Goal: Check status

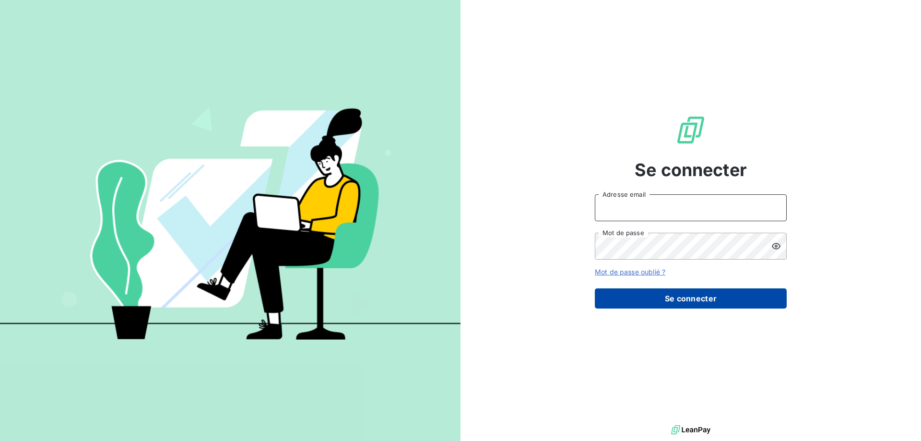
type input "[EMAIL_ADDRESS][DOMAIN_NAME]"
click at [653, 300] on button "Se connecter" at bounding box center [691, 298] width 192 height 20
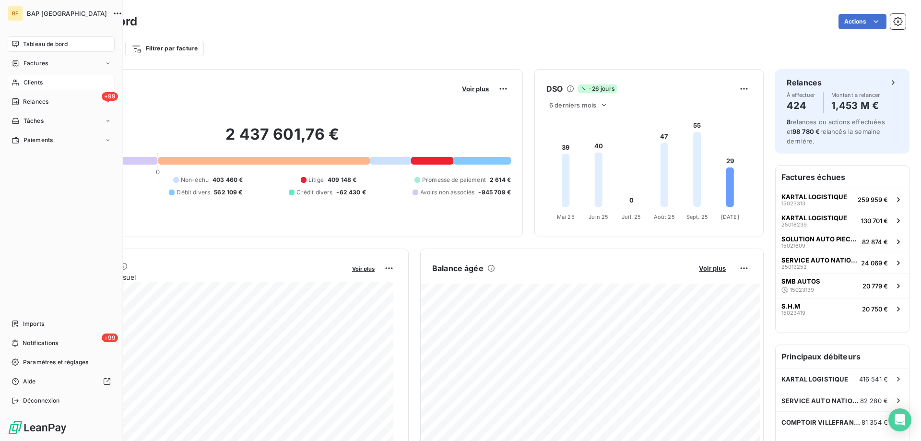
click at [42, 82] on span "Clients" at bounding box center [32, 82] width 19 height 9
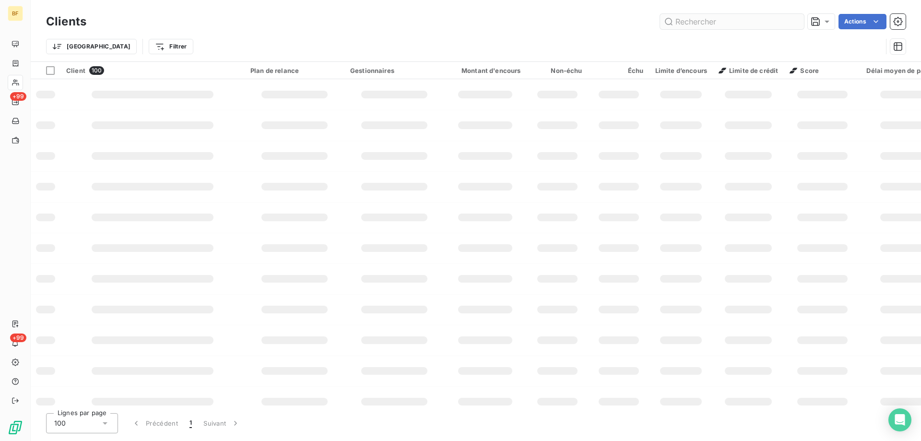
click at [737, 25] on input "text" at bounding box center [732, 21] width 144 height 15
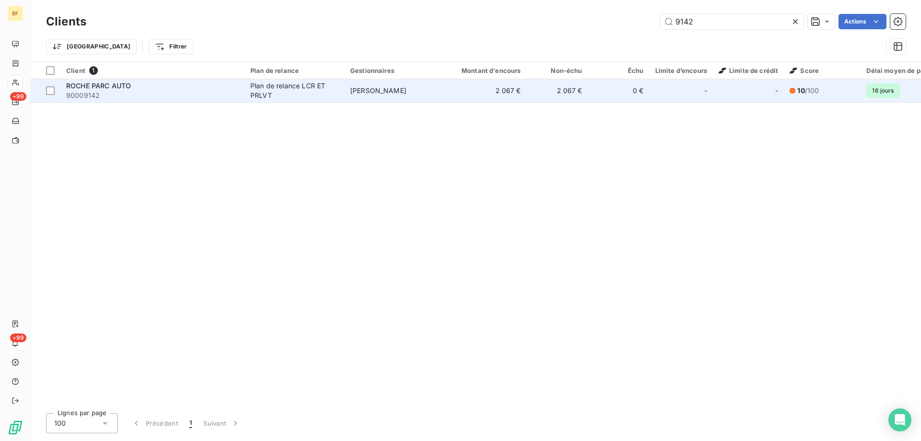
type input "9142"
click at [174, 96] on span "90009142" at bounding box center [152, 96] width 173 height 10
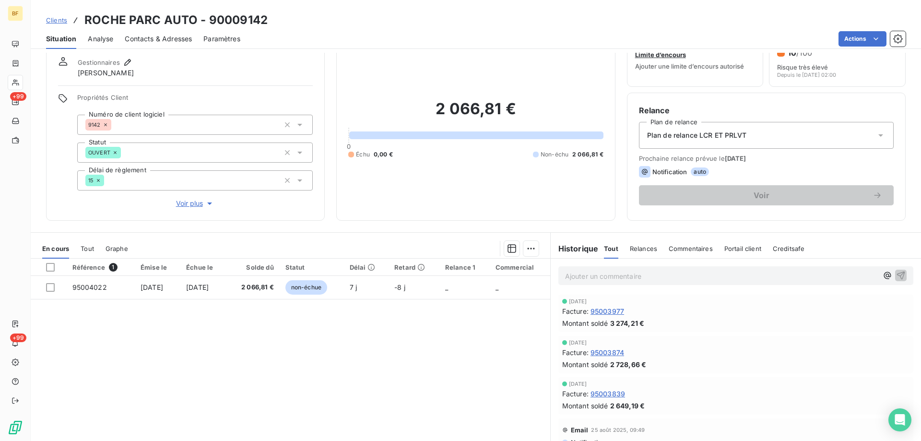
scroll to position [48, 0]
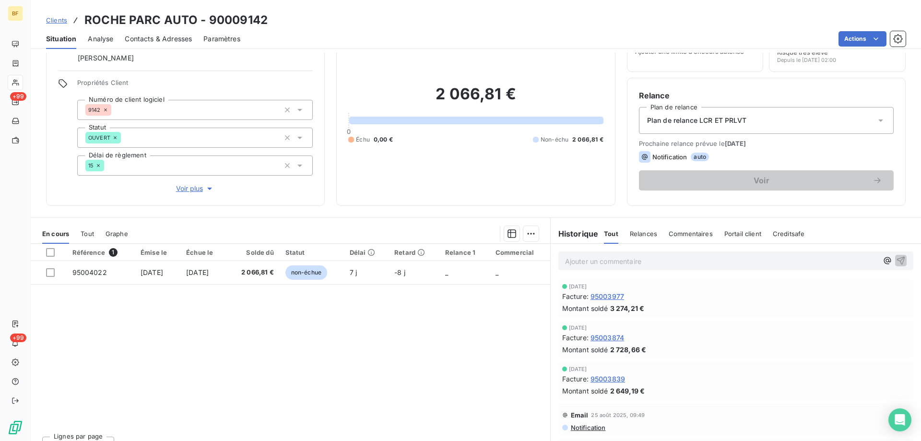
click at [92, 234] on span "Tout" at bounding box center [87, 234] width 13 height 8
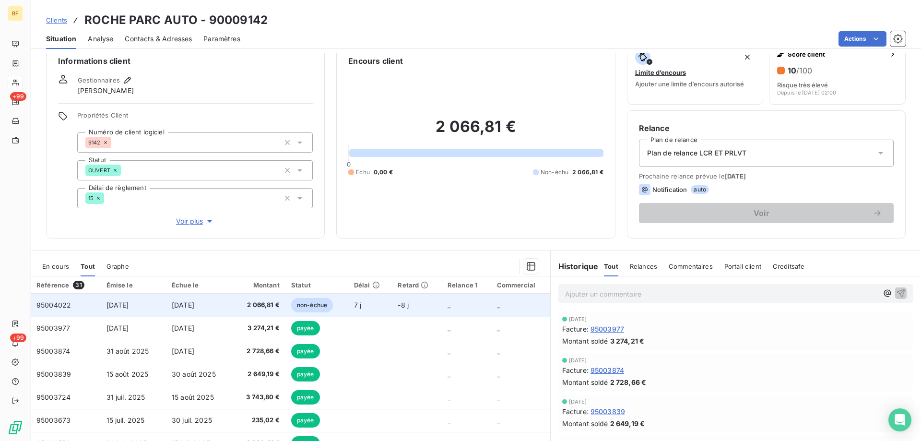
scroll to position [0, 0]
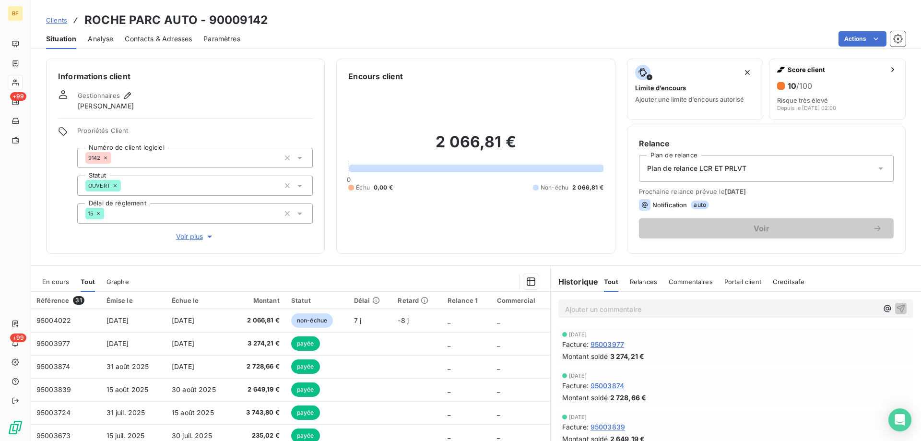
click at [644, 281] on span "Relances" at bounding box center [643, 282] width 27 height 8
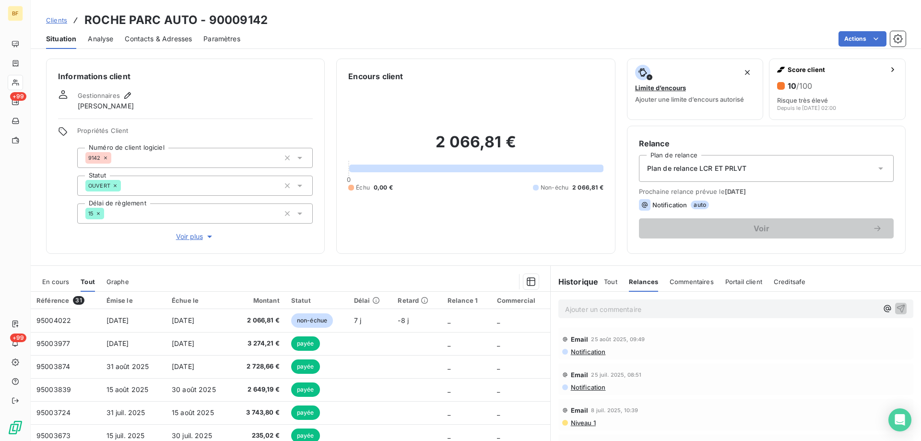
click at [684, 280] on span "Commentaires" at bounding box center [691, 282] width 44 height 8
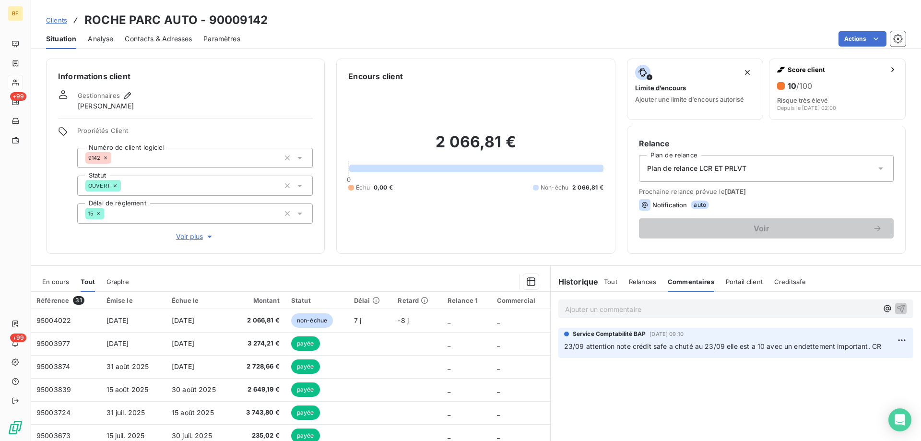
click at [736, 282] on span "Portail client" at bounding box center [744, 282] width 37 height 8
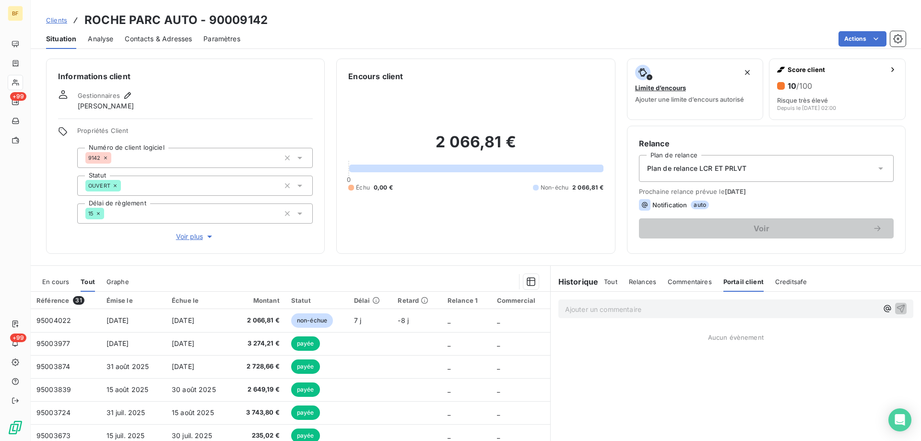
click at [653, 281] on div "Tout Relances Commentaires Portail client Creditsafe" at bounding box center [705, 281] width 203 height 20
click at [631, 281] on span "Relances" at bounding box center [642, 282] width 27 height 8
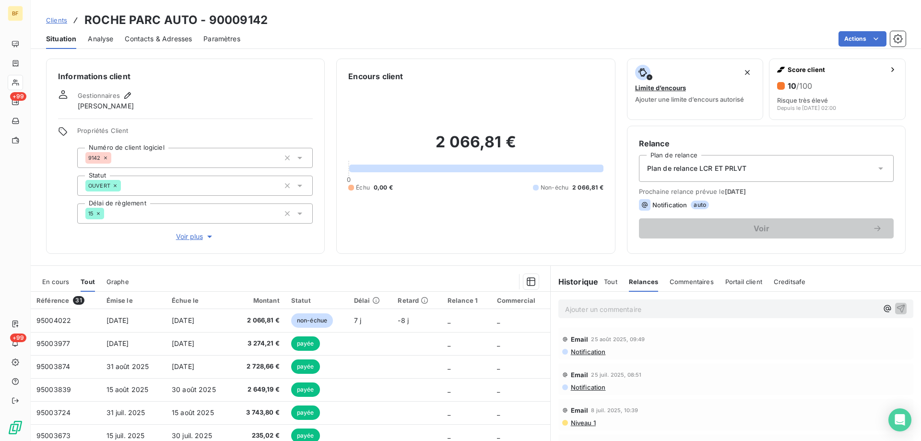
click at [97, 38] on span "Analyse" at bounding box center [100, 39] width 25 height 10
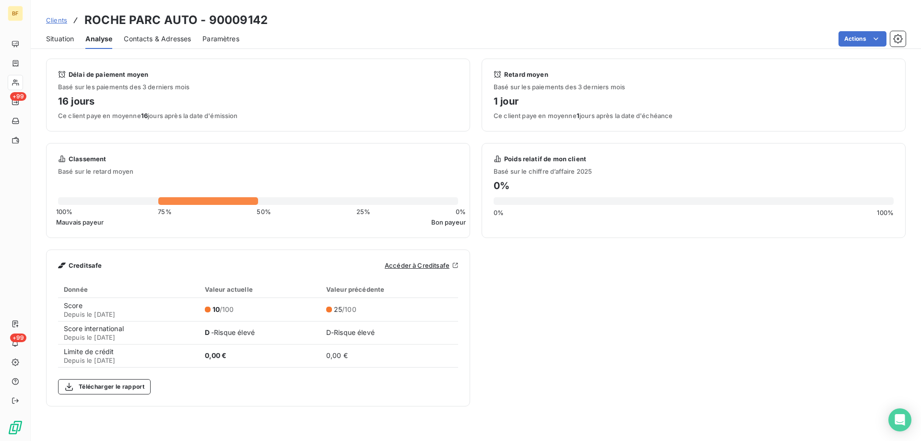
click at [133, 36] on span "Contacts & Adresses" at bounding box center [157, 39] width 67 height 10
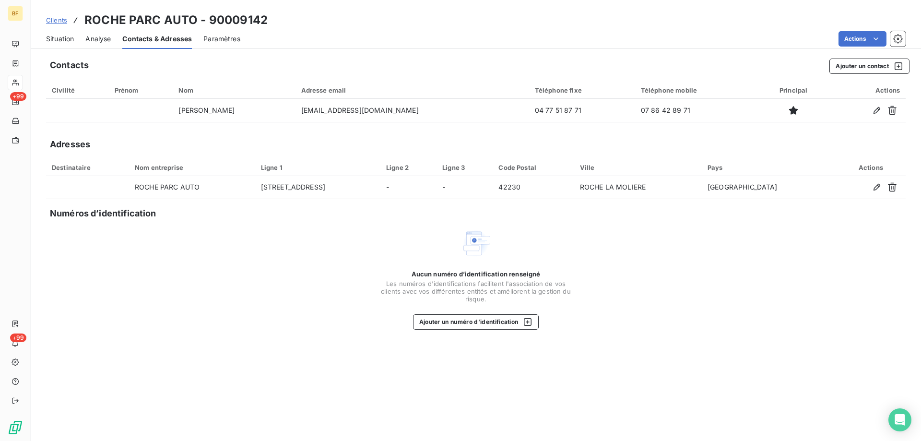
click at [58, 39] on span "Situation" at bounding box center [60, 39] width 28 height 10
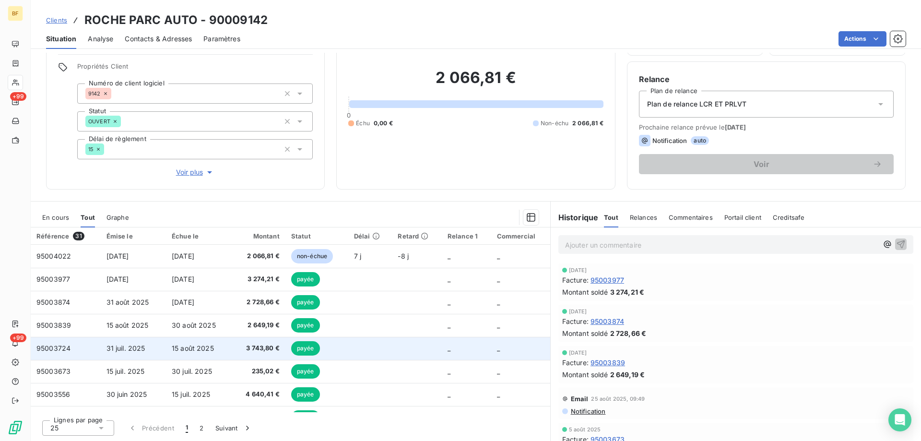
scroll to position [48, 0]
